Goal: Task Accomplishment & Management: Manage account settings

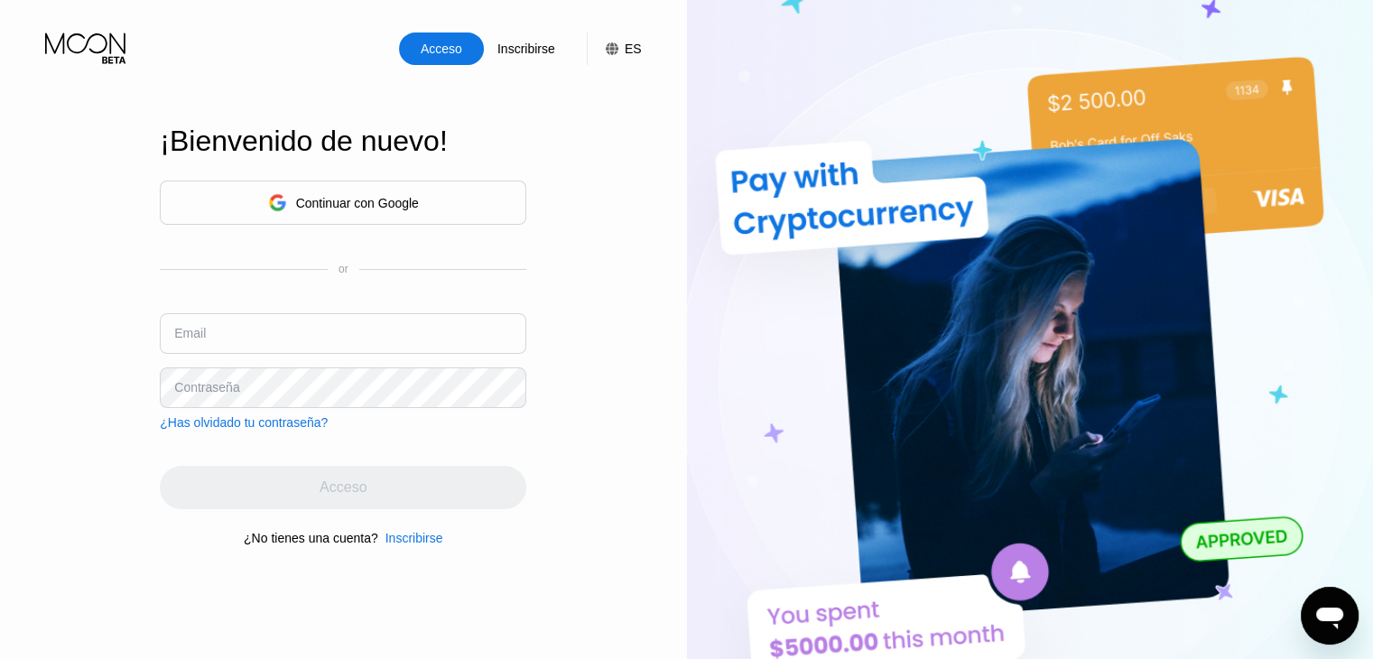
click at [371, 189] on div "Continuar con Google" at bounding box center [343, 203] width 151 height 28
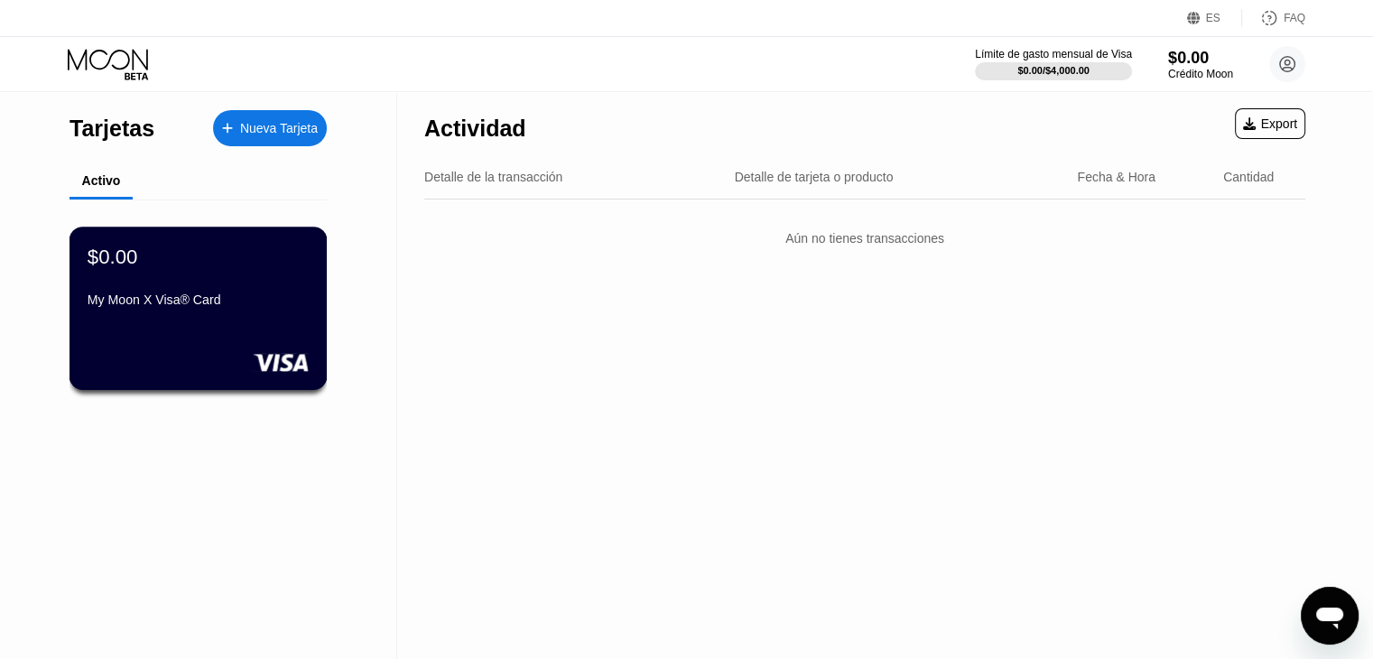
click at [252, 300] on div "My Moon X Visa® Card" at bounding box center [198, 300] width 221 height 14
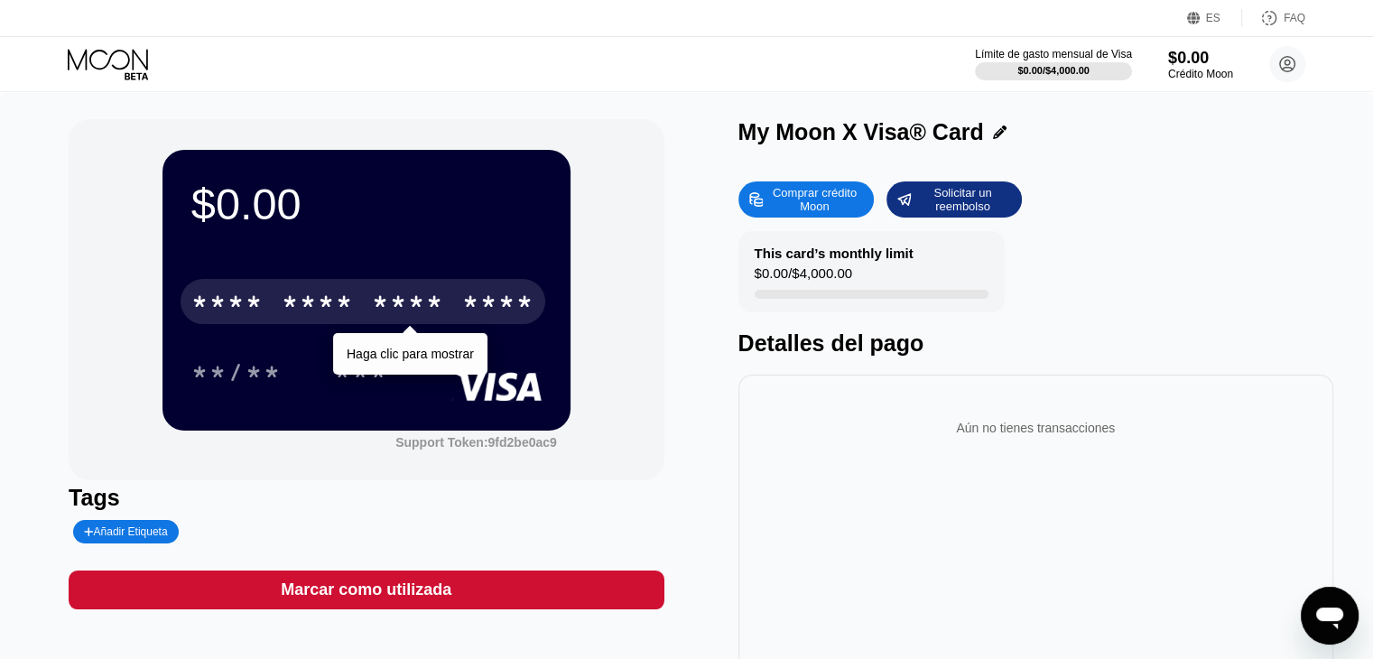
click at [471, 316] on div "****" at bounding box center [498, 304] width 72 height 29
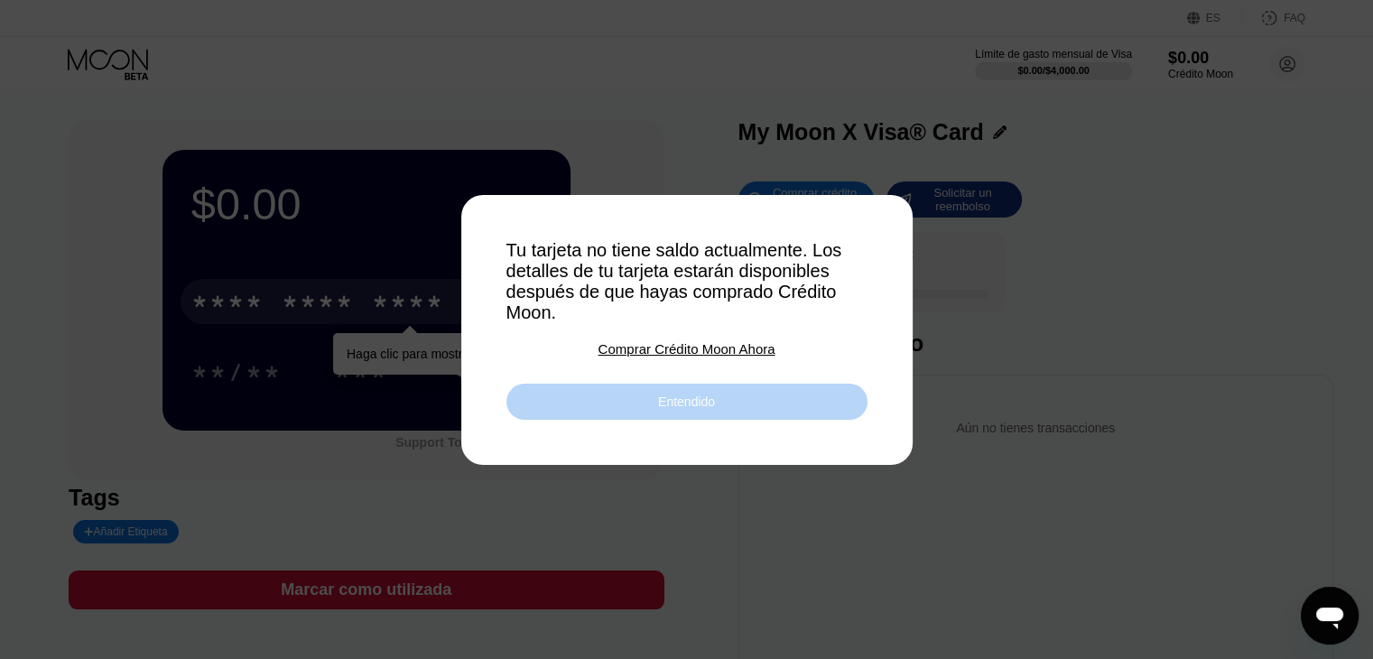
click at [666, 405] on div "Entendido" at bounding box center [686, 402] width 57 height 16
